Goal: Book appointment/travel/reservation

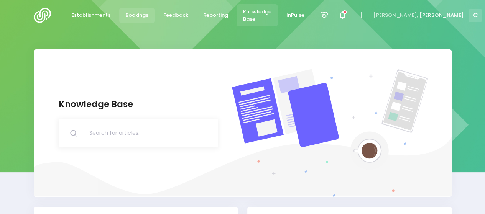
click at [133, 15] on span "Bookings" at bounding box center [136, 15] width 23 height 8
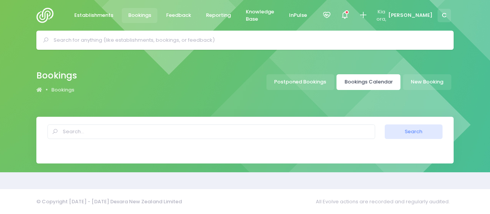
click at [382, 79] on link "Bookings Calendar" at bounding box center [369, 82] width 64 height 16
